Goal: Transaction & Acquisition: Purchase product/service

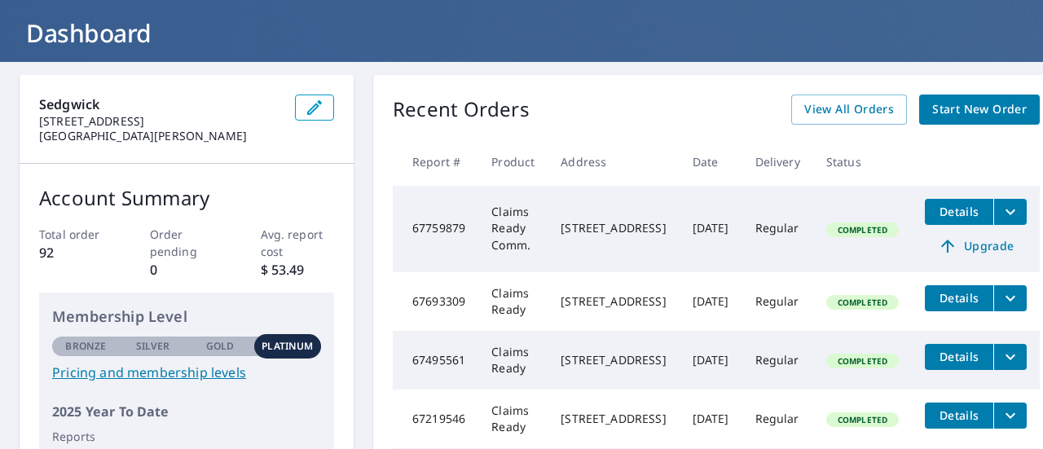
scroll to position [86, 0]
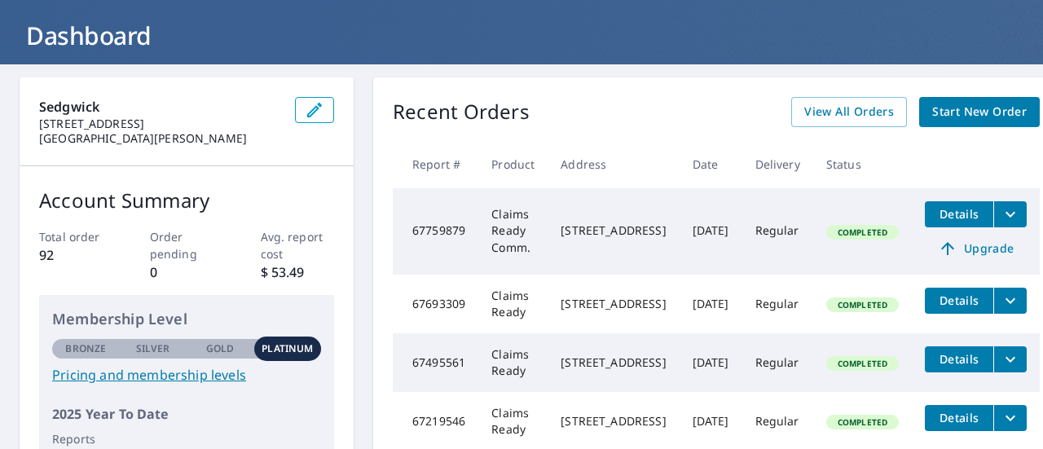
click at [966, 112] on span "Start New Order" at bounding box center [979, 112] width 94 height 20
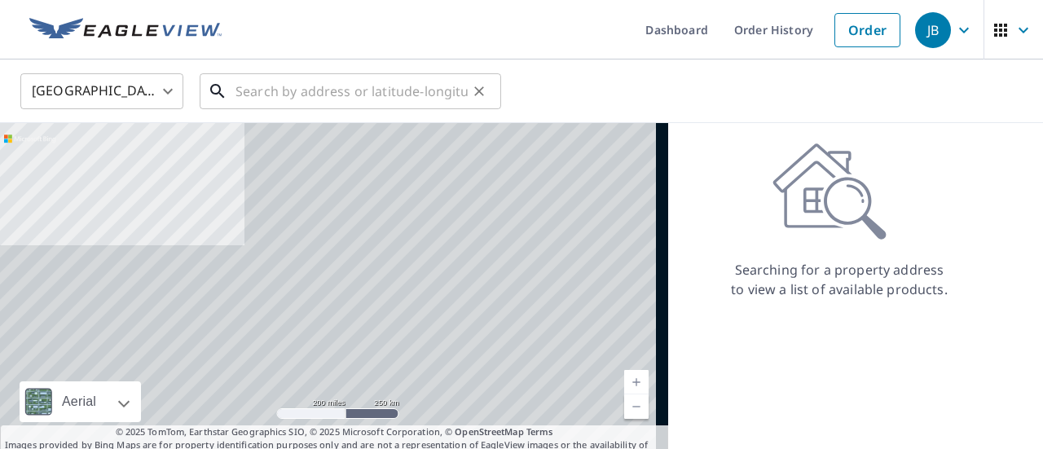
click at [268, 97] on input "text" at bounding box center [351, 91] width 232 height 46
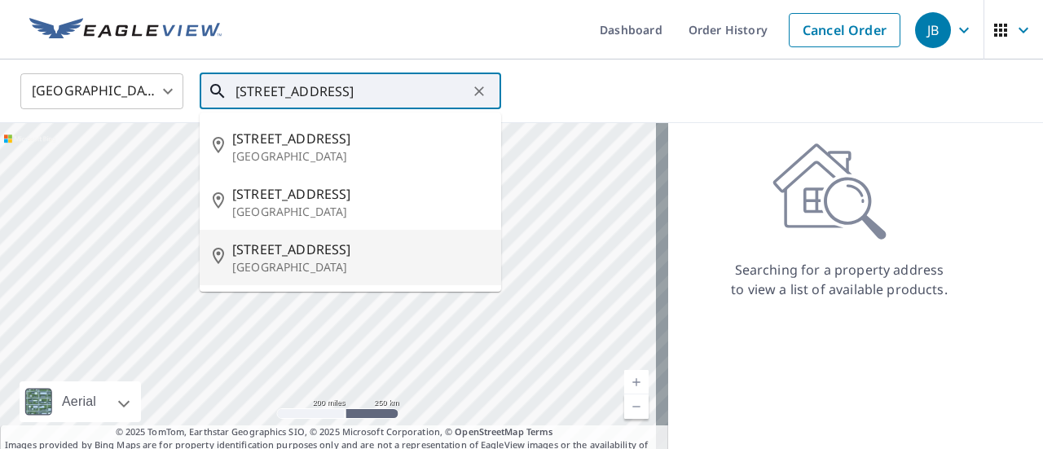
click at [297, 260] on p "[GEOGRAPHIC_DATA]" at bounding box center [360, 267] width 256 height 16
type input "[STREET_ADDRESS]"
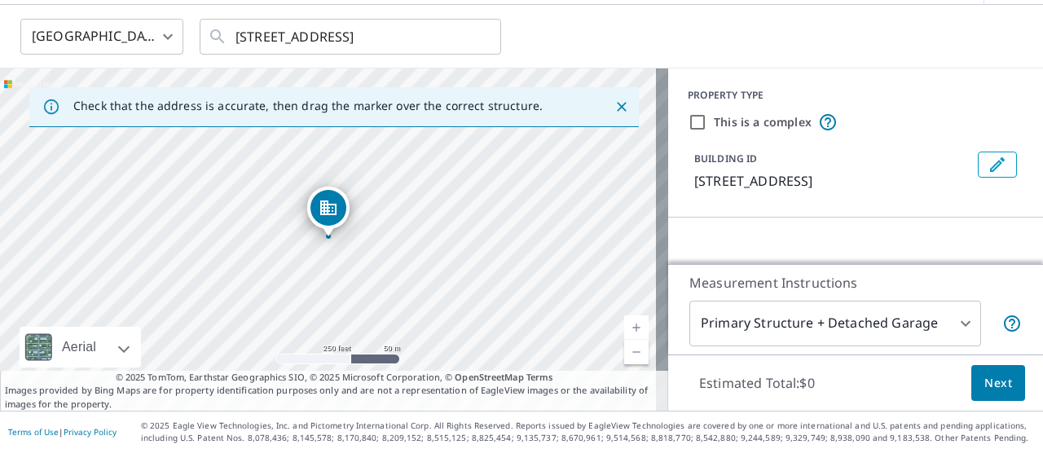
scroll to position [57, 0]
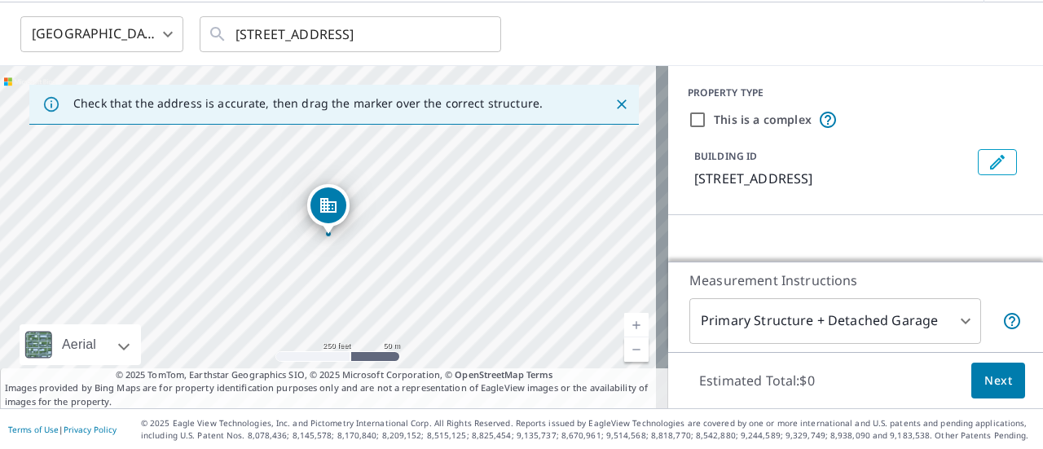
click at [628, 328] on link "Current Level 17, Zoom In" at bounding box center [636, 325] width 24 height 24
click at [628, 328] on link "Current Level 18, Zoom In" at bounding box center [636, 325] width 24 height 24
click at [628, 328] on link "Current Level 19, Zoom In" at bounding box center [636, 325] width 24 height 24
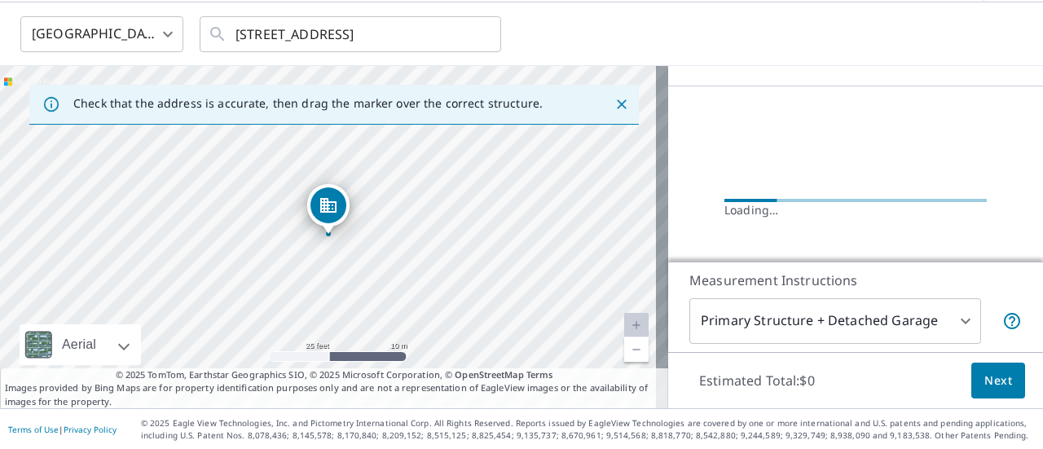
scroll to position [97, 0]
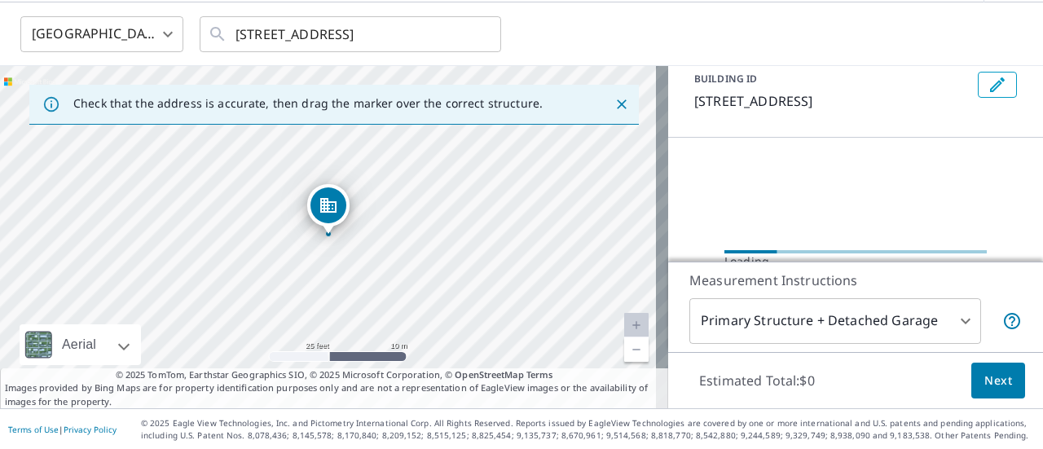
click at [957, 321] on body "JB JB Dashboard Order History Cancel Order JB [GEOGRAPHIC_DATA] [GEOGRAPHIC_DAT…" at bounding box center [521, 224] width 1043 height 449
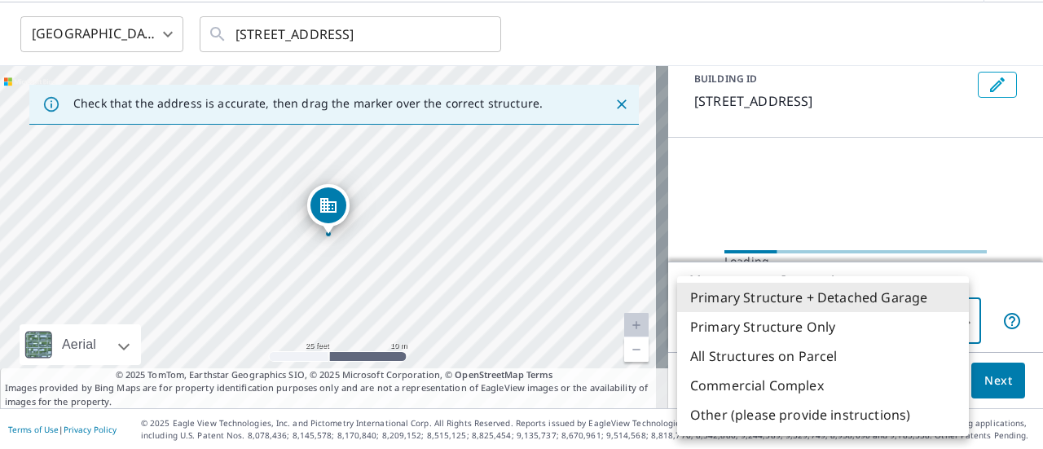
scroll to position [78, 0]
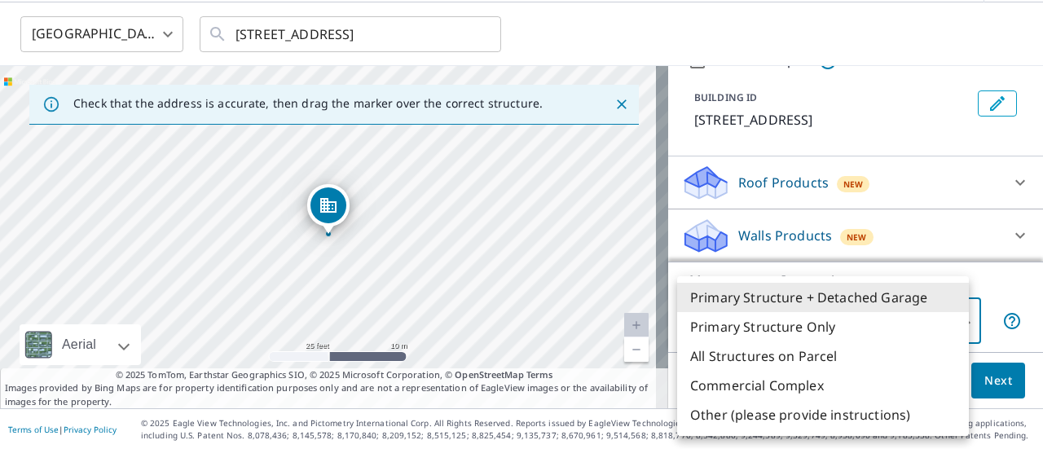
click at [898, 332] on li "Primary Structure Only" at bounding box center [823, 326] width 292 height 29
type input "2"
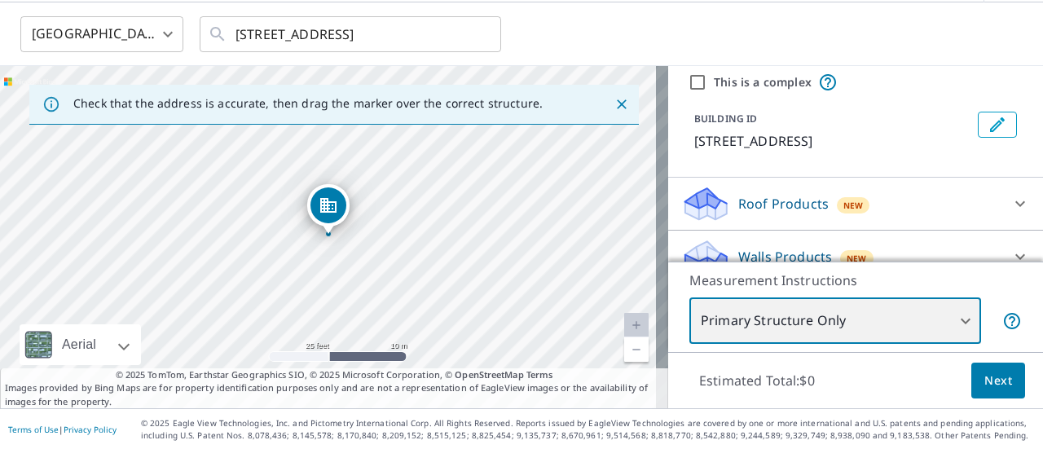
scroll to position [66, 0]
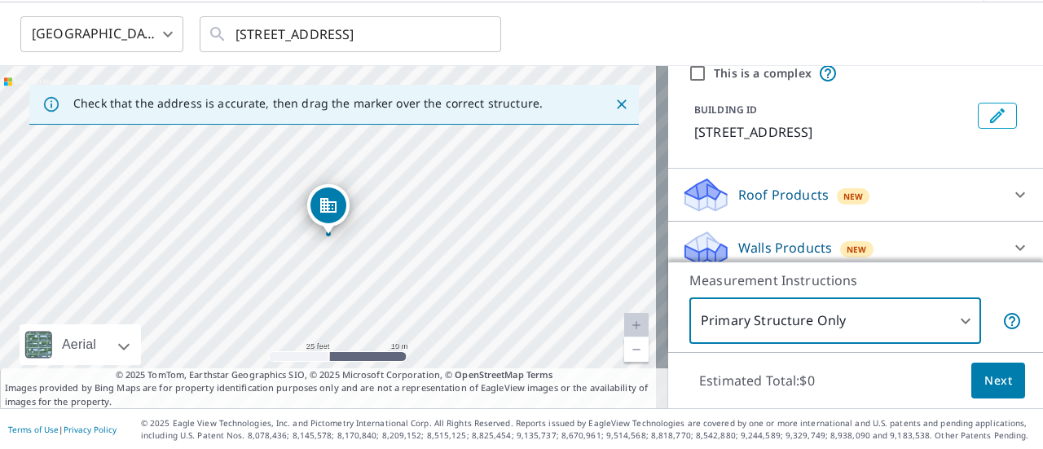
click at [1010, 195] on icon at bounding box center [1020, 195] width 20 height 20
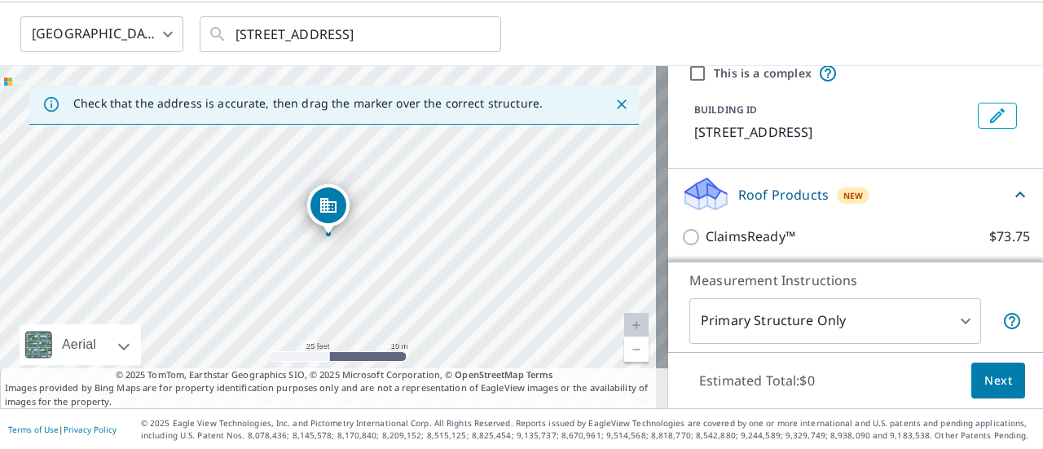
scroll to position [111, 0]
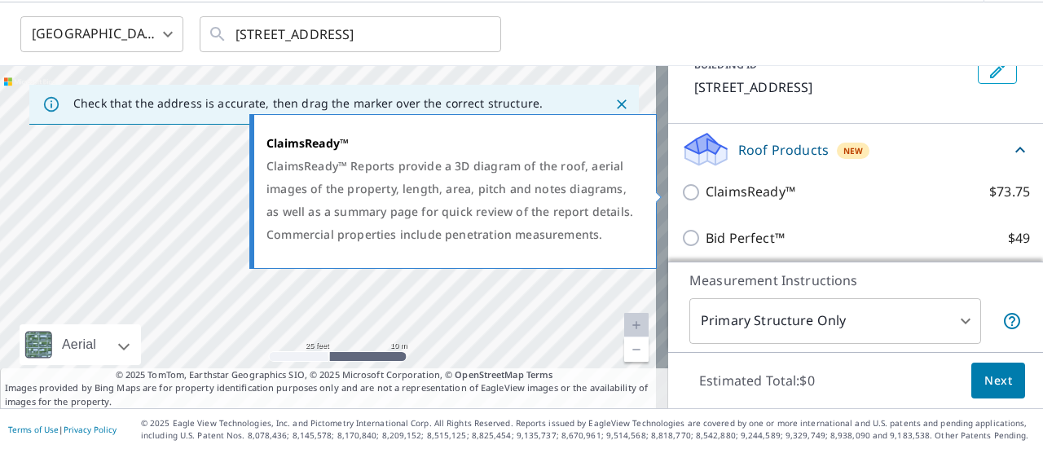
click at [681, 200] on input "ClaimsReady™ $73.75" at bounding box center [693, 192] width 24 height 20
checkbox input "true"
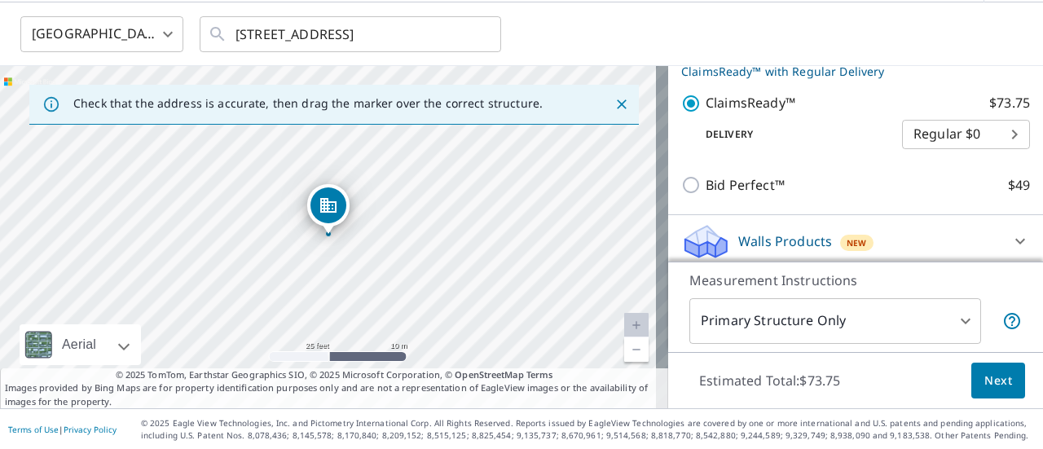
scroll to position [231, 0]
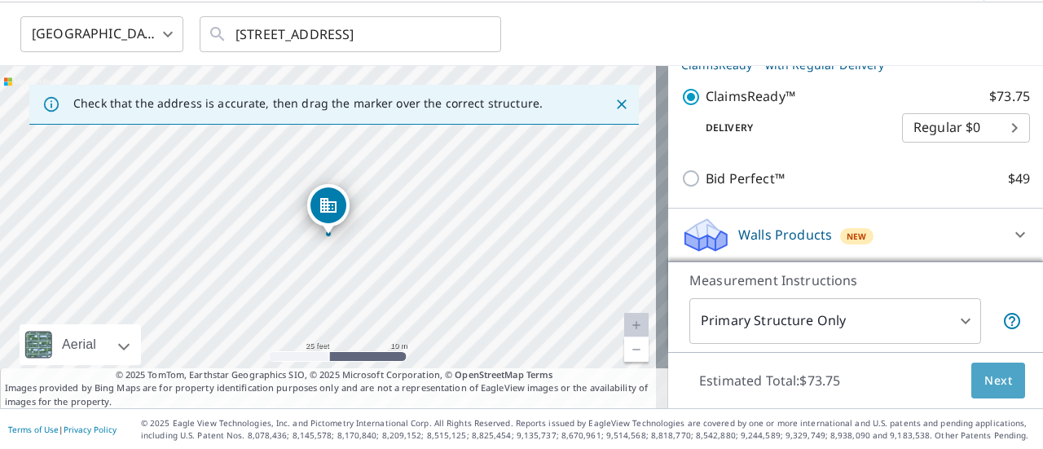
click at [989, 373] on span "Next" at bounding box center [998, 381] width 28 height 20
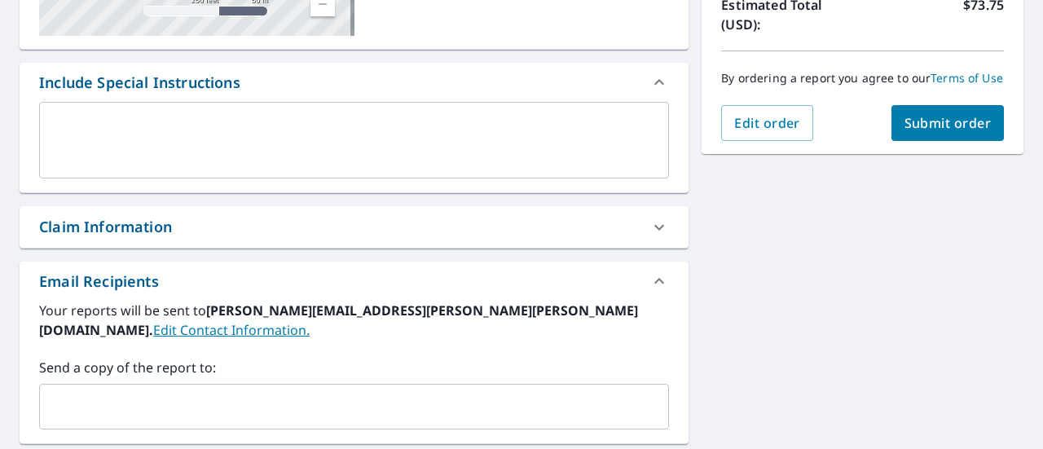
scroll to position [386, 0]
click at [649, 224] on icon at bounding box center [659, 227] width 20 height 20
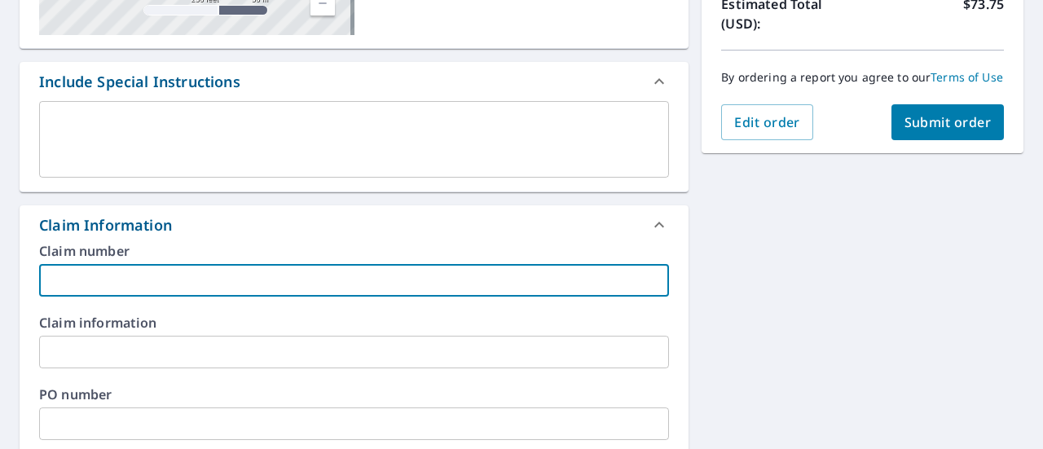
click at [232, 292] on input "text" at bounding box center [354, 280] width 630 height 33
paste input "4A2509CJ47Q0001"
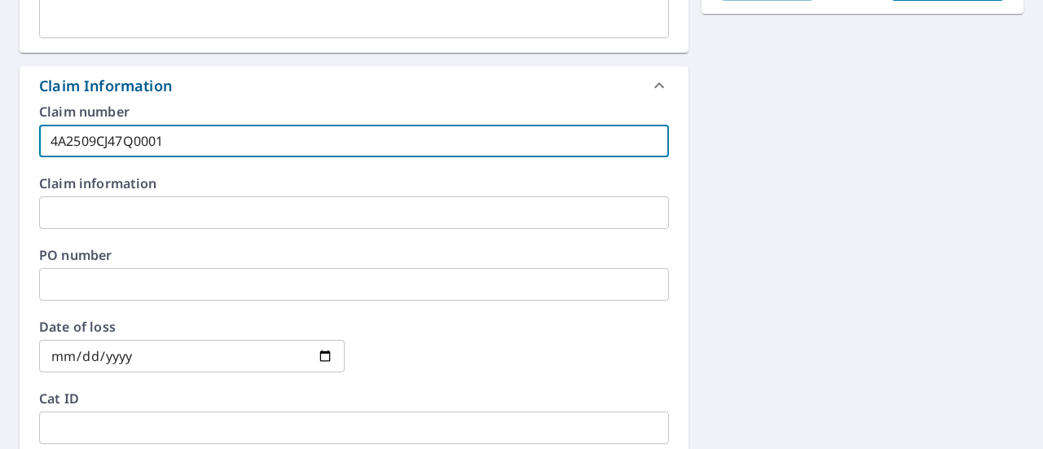
scroll to position [533, 0]
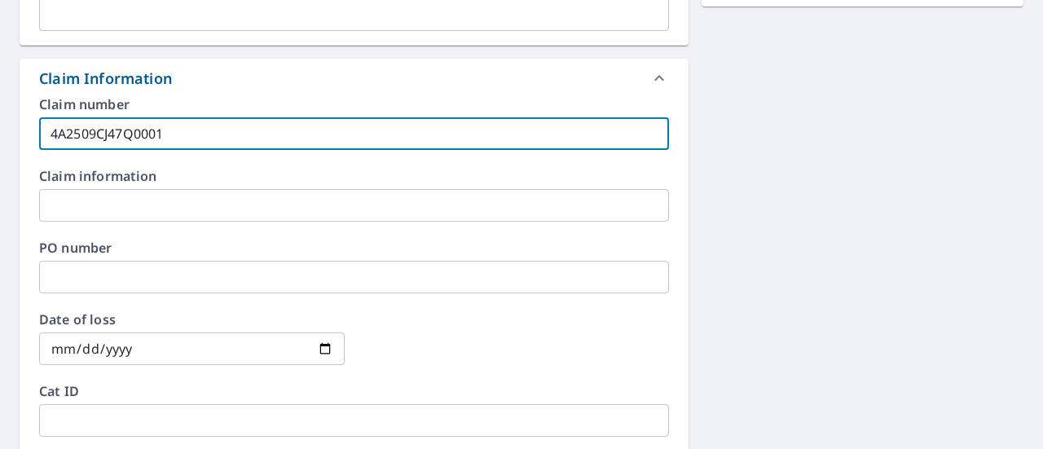
type input "4A2509CJ47Q0001"
click at [321, 349] on input "date" at bounding box center [191, 348] width 305 height 33
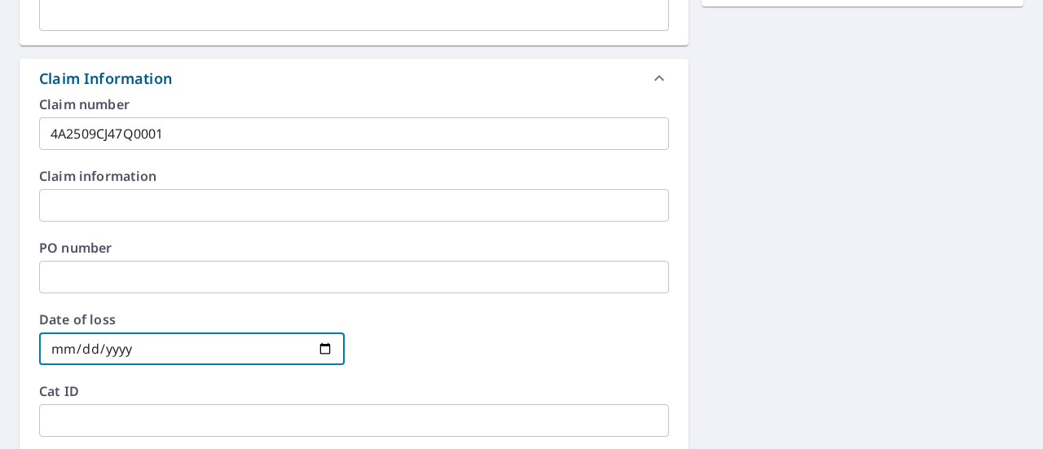
type input "[DATE]"
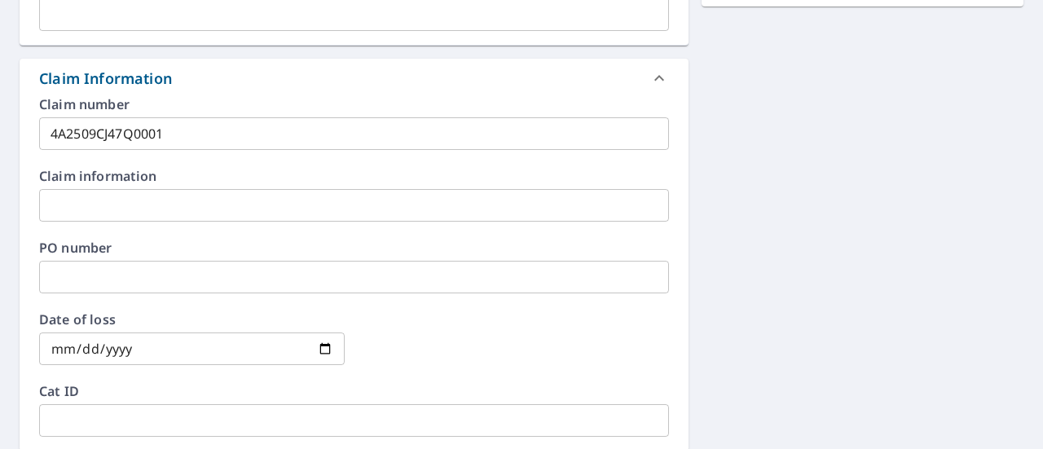
click at [565, 316] on div at bounding box center [516, 349] width 305 height 72
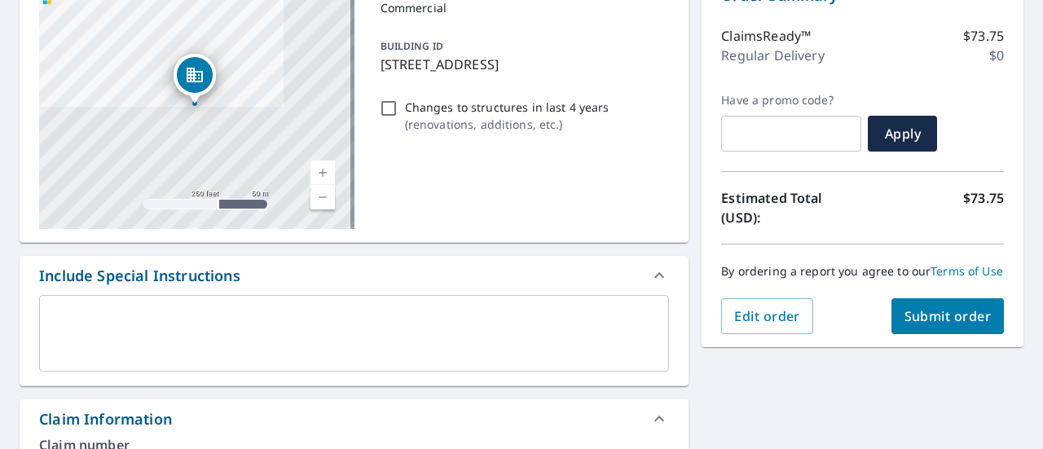
scroll to position [198, 0]
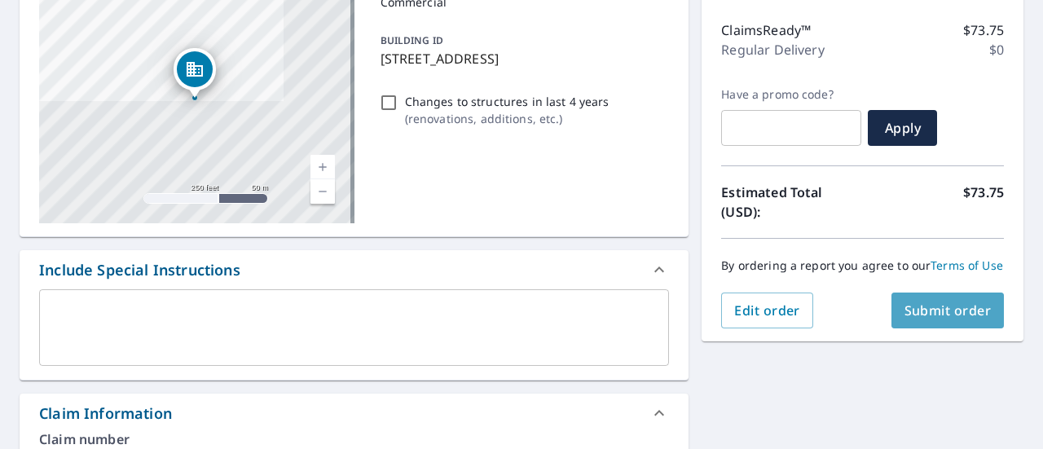
click at [937, 319] on span "Submit order" at bounding box center [947, 310] width 87 height 18
